Goal: Transaction & Acquisition: Purchase product/service

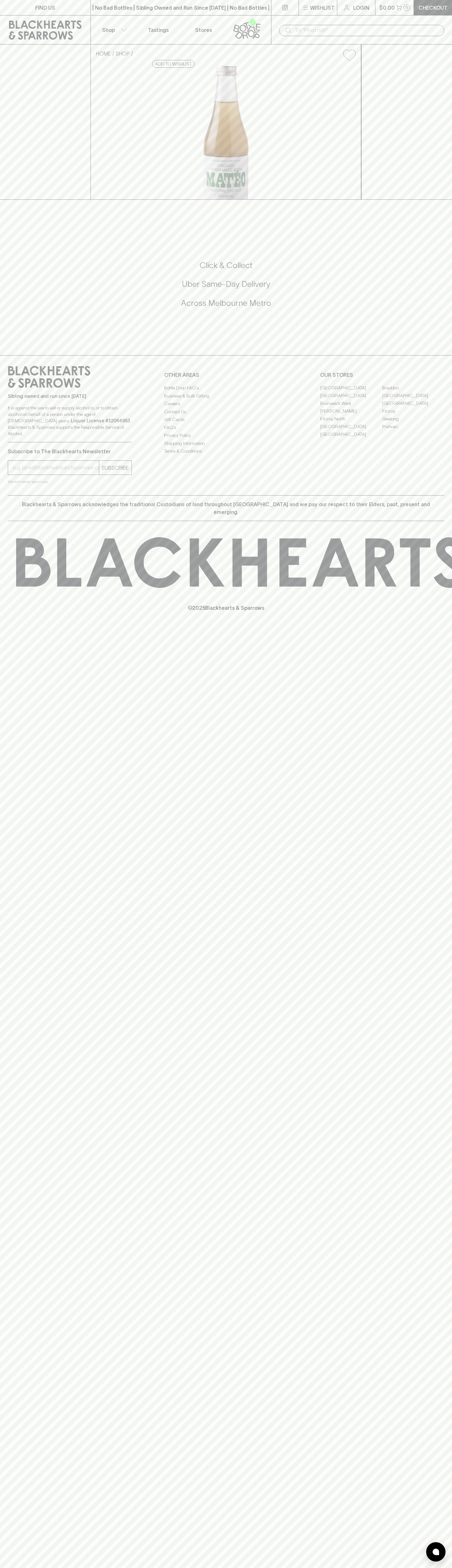
click at [351, 422] on link "Fitzroy North" at bounding box center [351, 419] width 62 height 8
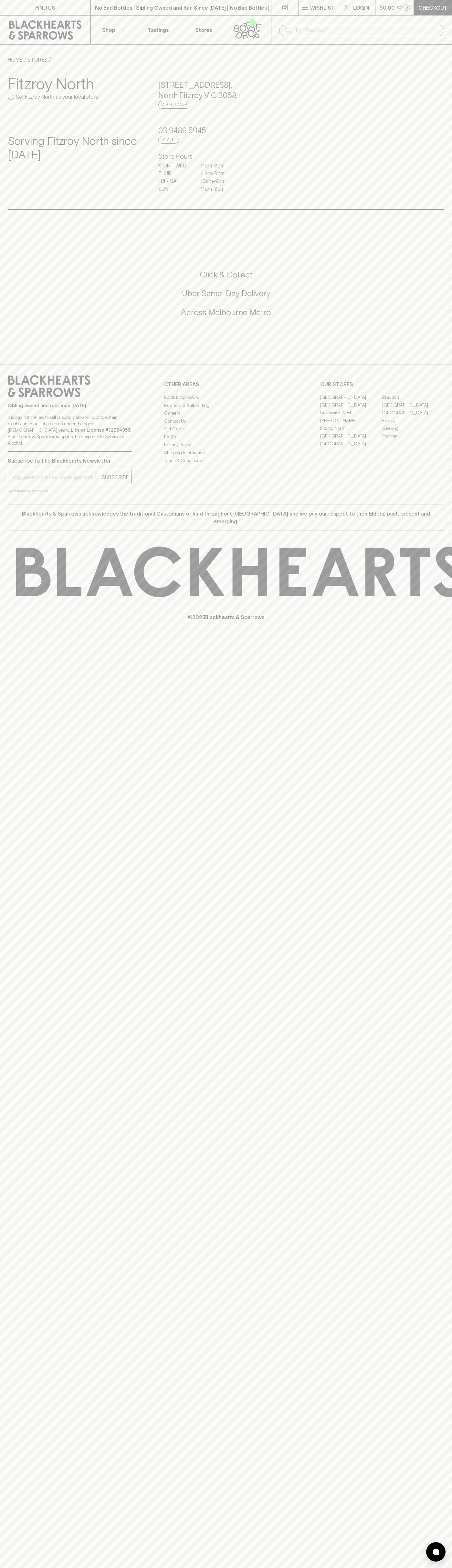
click at [108, 20] on button "Shop" at bounding box center [113, 29] width 45 height 29
click at [305, 1567] on html "FIND US | No Bad Bottles | Sibling Owned and Run Since [DATE] | No Bad Bottles …" at bounding box center [226, 784] width 452 height 1568
click at [23, 1111] on div at bounding box center [226, 784] width 452 height 1568
